Goal: Task Accomplishment & Management: Manage account settings

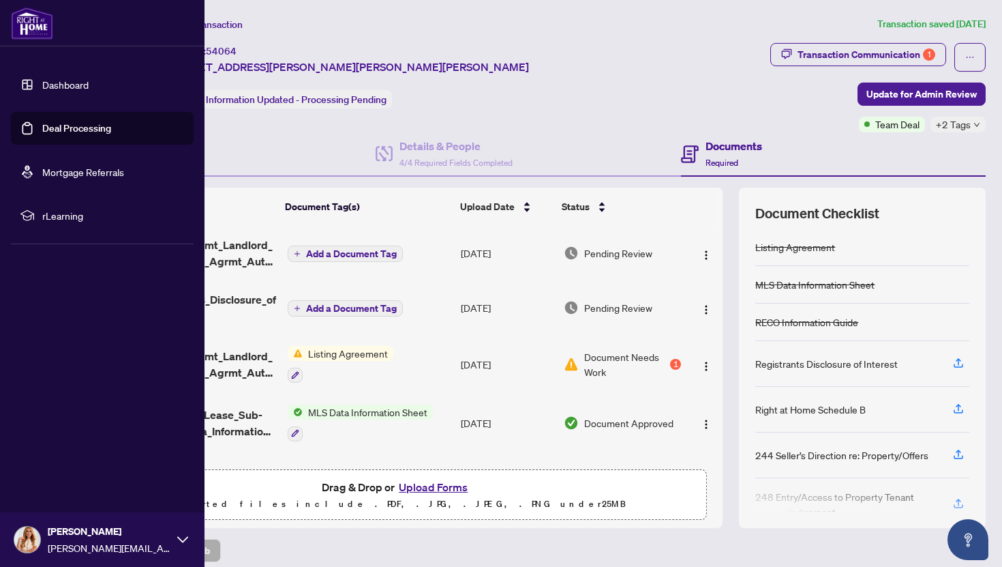
click at [32, 26] on img at bounding box center [32, 23] width 42 height 33
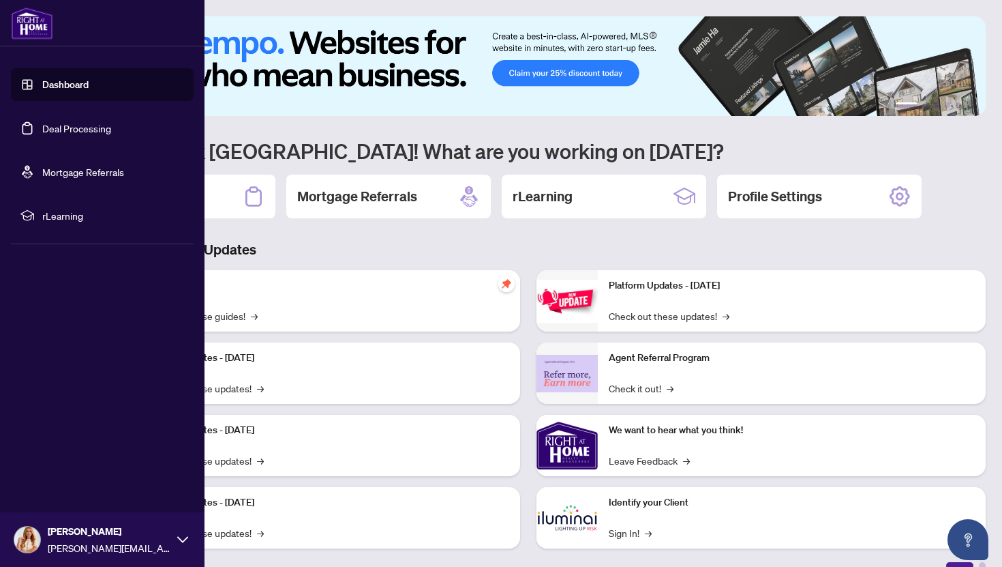
click at [20, 545] on img at bounding box center [27, 539] width 26 height 26
click at [76, 491] on span "Profile Settings" at bounding box center [72, 487] width 65 height 22
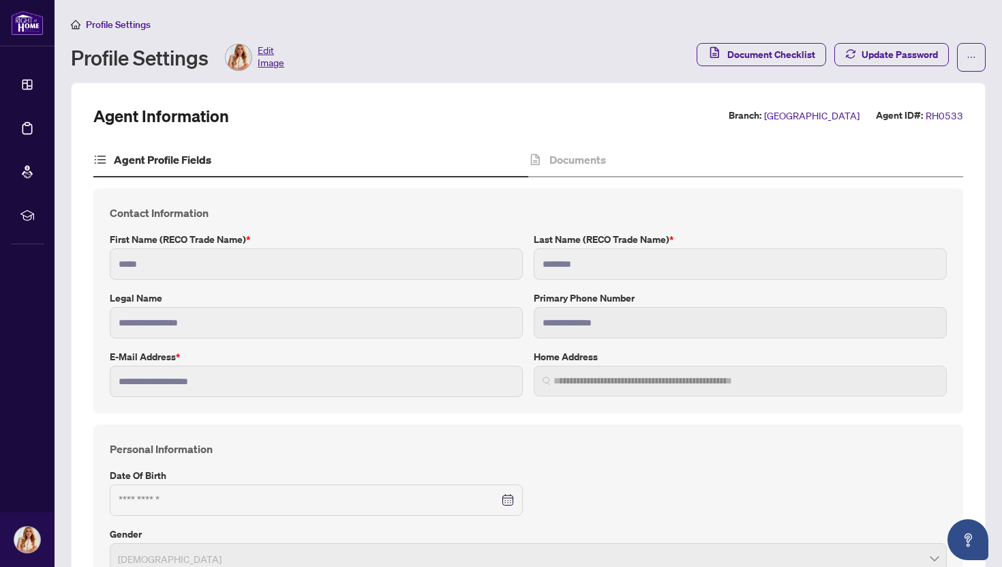
type input "**********"
click at [245, 59] on img at bounding box center [239, 57] width 26 height 26
click at [269, 44] on span "Edit Image" at bounding box center [271, 57] width 27 height 27
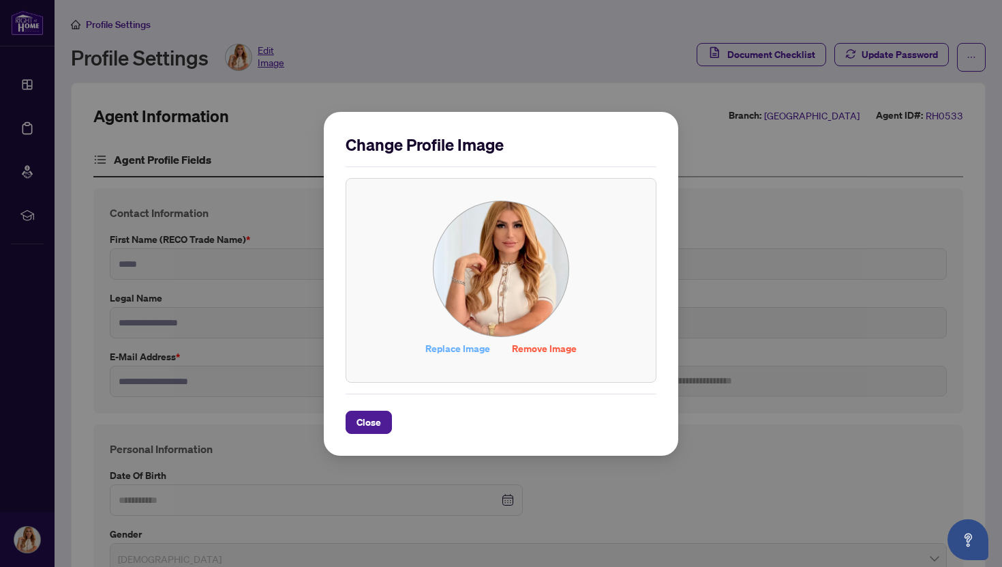
click at [477, 350] on span "Replace Image" at bounding box center [457, 348] width 65 height 22
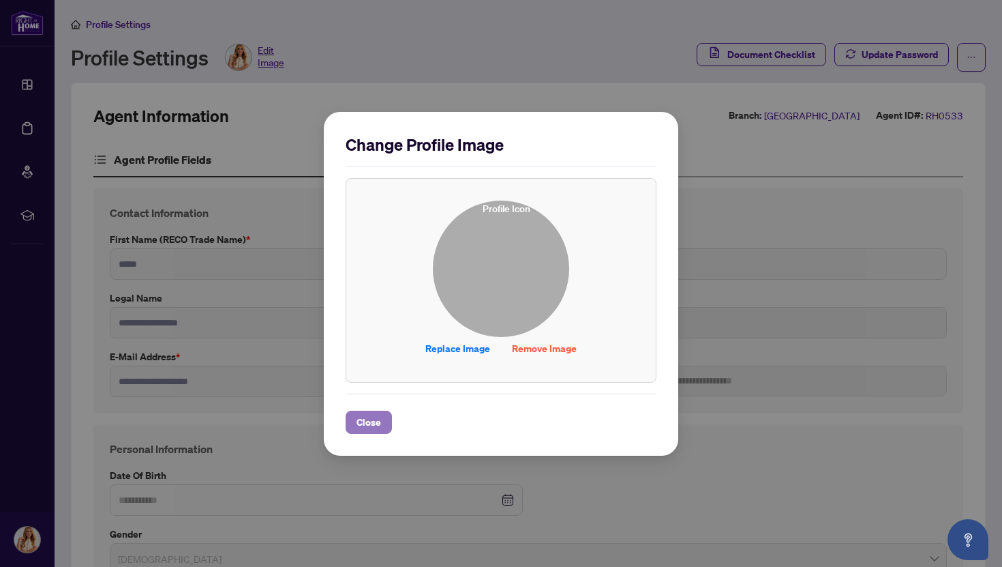
click at [357, 427] on span "Close" at bounding box center [369, 422] width 25 height 22
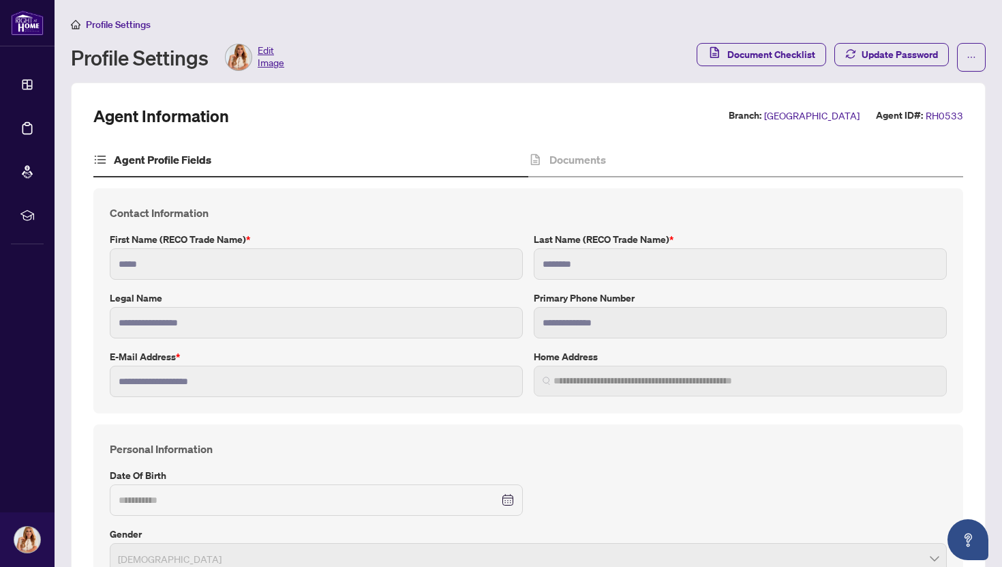
click at [250, 449] on h4 "Personal Information" at bounding box center [528, 448] width 837 height 16
